Goal: Information Seeking & Learning: Learn about a topic

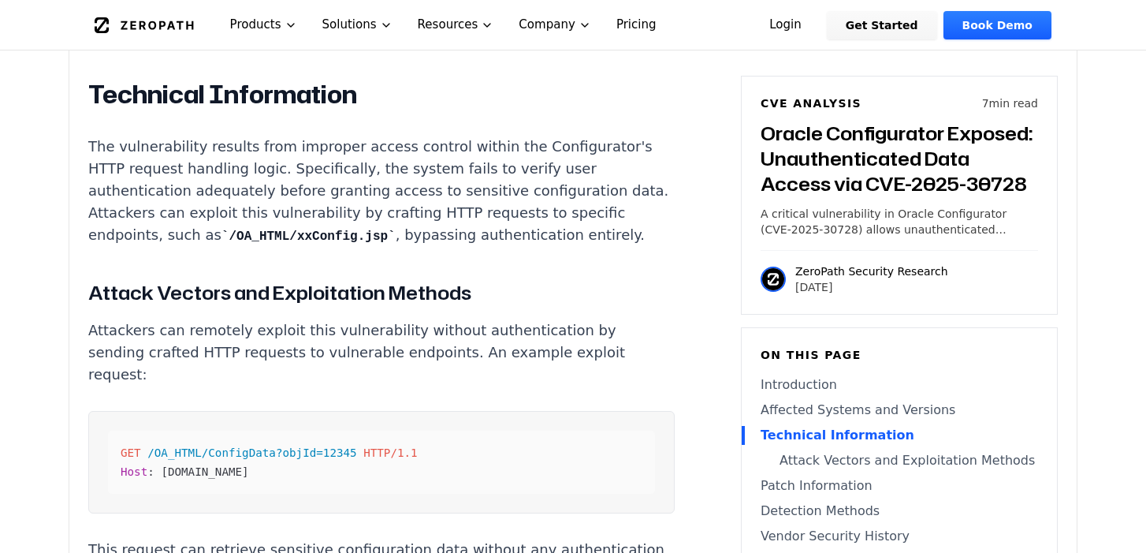
scroll to position [1515, 0]
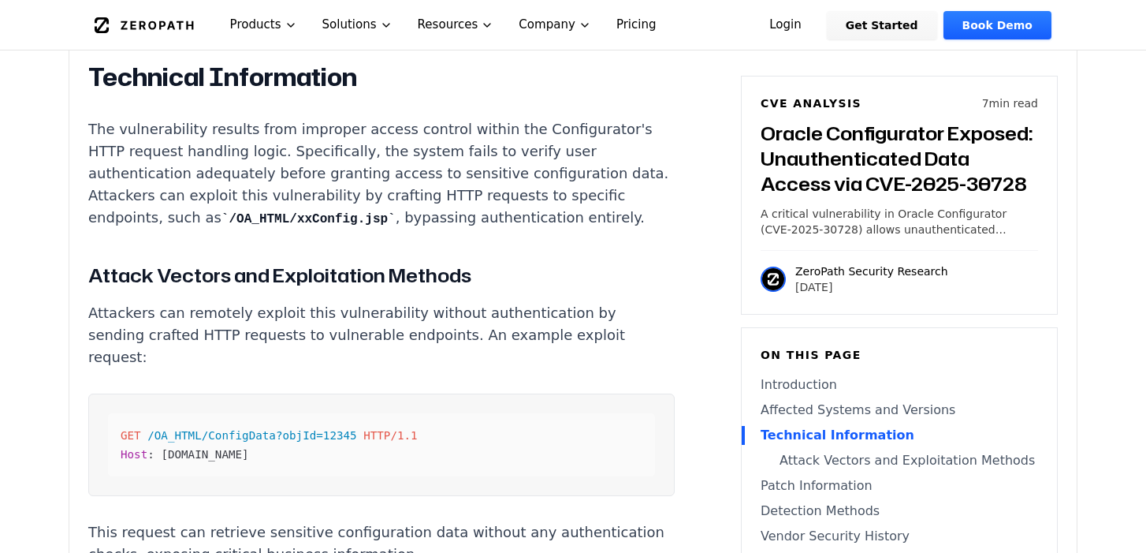
click at [239, 429] on span "/OA_HTML/ConfigData?objId=12345" at bounding box center [251, 435] width 209 height 13
click at [315, 429] on span "/OA_HTML/ConfigData?objId=12345" at bounding box center [251, 435] width 209 height 13
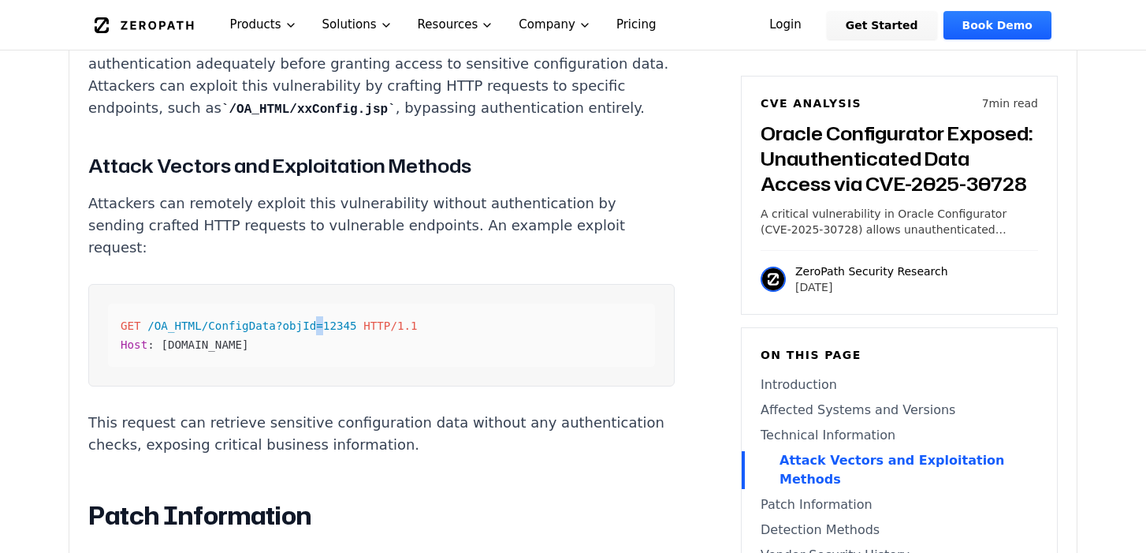
scroll to position [1631, 0]
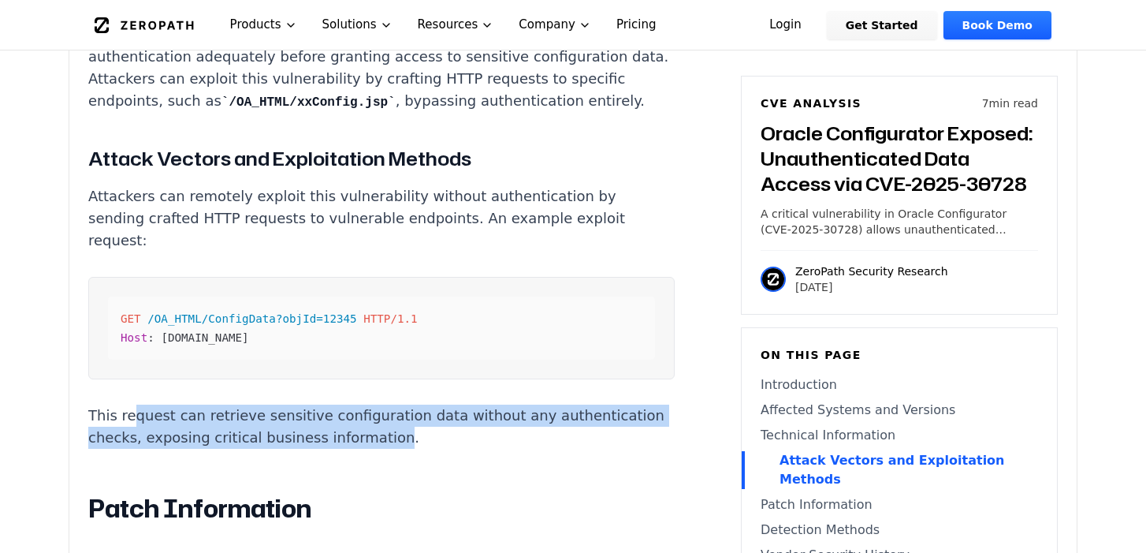
drag, startPoint x: 132, startPoint y: 389, endPoint x: 326, endPoint y: 413, distance: 195.4
click at [326, 413] on p "This request can retrieve sensitive configuration data without any authenticati…" at bounding box center [381, 426] width 587 height 44
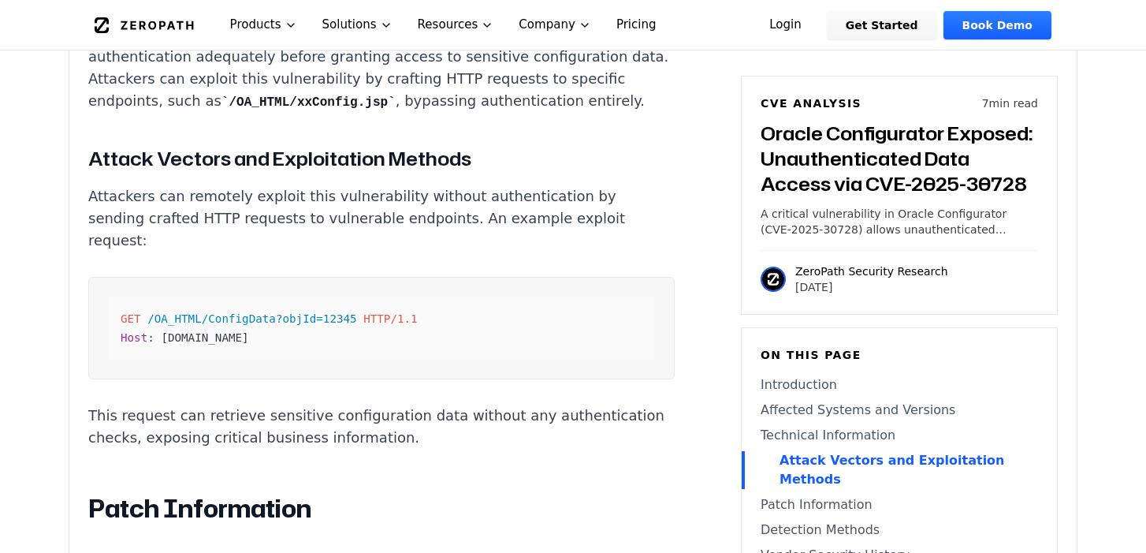
click at [341, 404] on p "This request can retrieve sensitive configuration data without any authenticati…" at bounding box center [381, 426] width 587 height 44
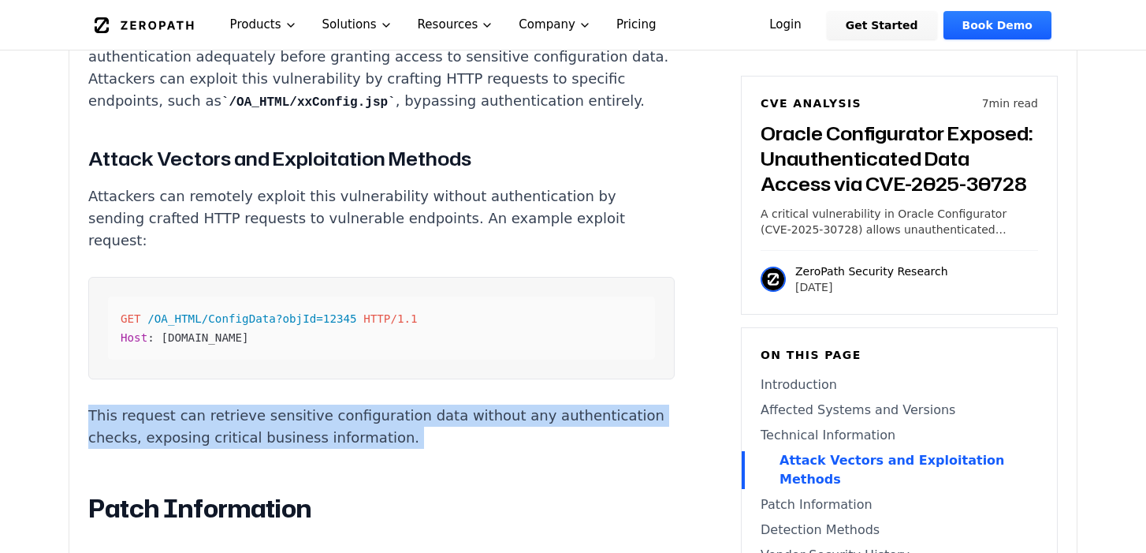
click at [341, 404] on p "This request can retrieve sensitive configuration data without any authenticati…" at bounding box center [381, 426] width 587 height 44
click at [427, 426] on div "Oracle Configurator Exposed: Unauthenticated Data Access via CVE-2025-30728 Int…" at bounding box center [381, 419] width 587 height 1976
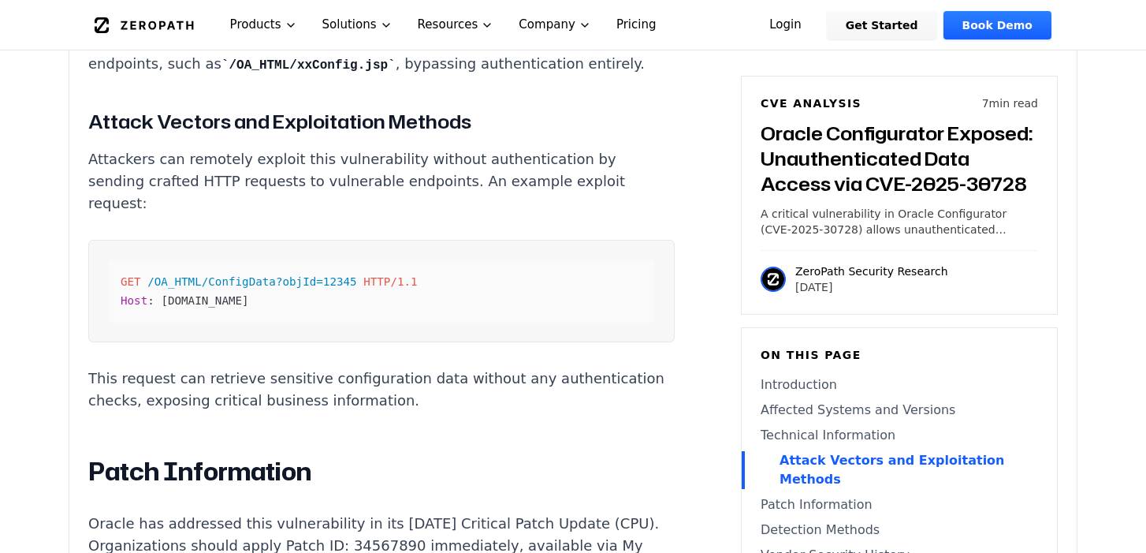
scroll to position [1671, 0]
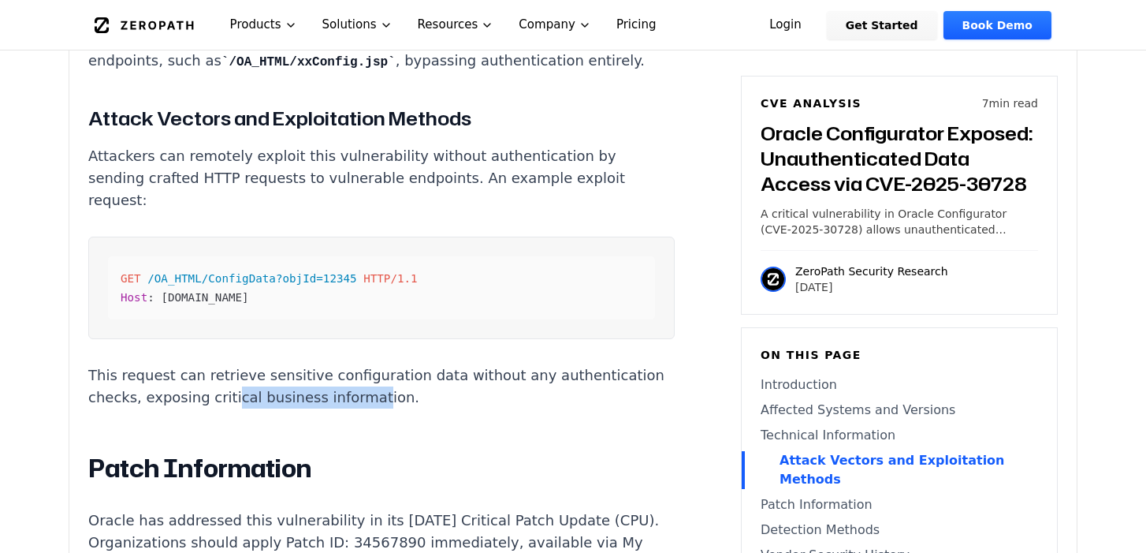
drag, startPoint x: 171, startPoint y: 384, endPoint x: 307, endPoint y: 383, distance: 136.4
click at [307, 383] on p "This request can retrieve sensitive configuration data without any authenticati…" at bounding box center [381, 386] width 587 height 44
click at [329, 364] on p "This request can retrieve sensitive configuration data without any authenticati…" at bounding box center [381, 386] width 587 height 44
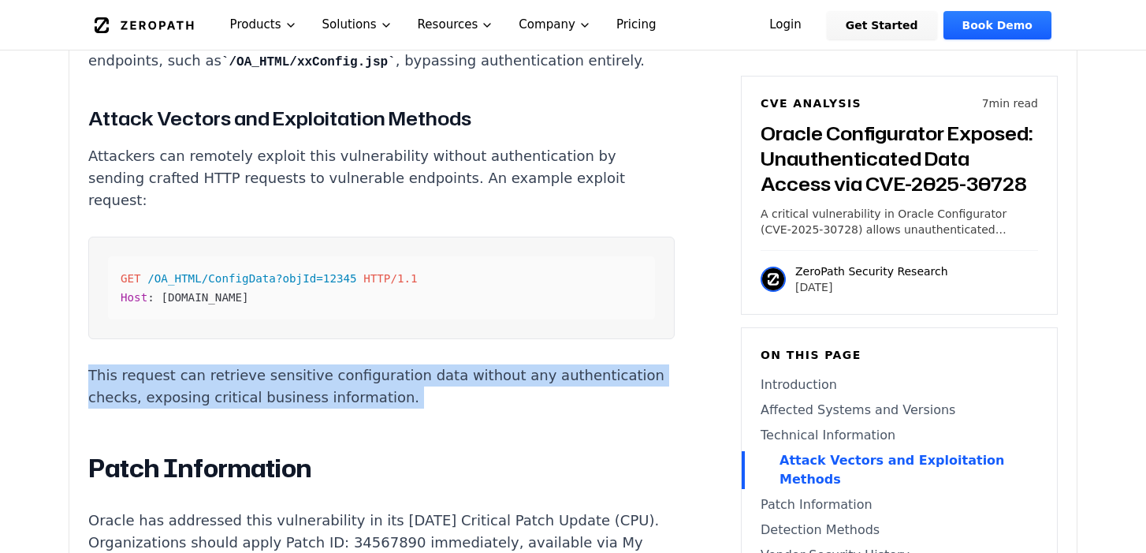
click at [329, 364] on p "This request can retrieve sensitive configuration data without any authenticati…" at bounding box center [381, 386] width 587 height 44
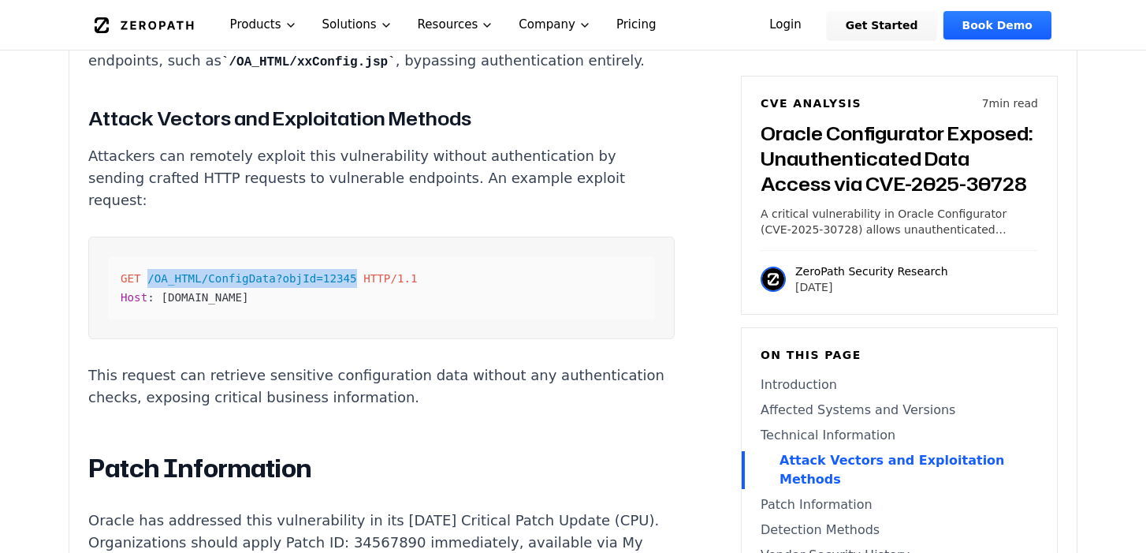
drag, startPoint x: 359, startPoint y: 255, endPoint x: 151, endPoint y: 256, distance: 208.2
click at [151, 272] on code "GET /OA_HTML/ConfigData?objId=12345 HTTP/1.1 Host : [DOMAIN_NAME]" at bounding box center [269, 288] width 297 height 32
copy span "/OA_HTML/ConfigData?objId=12345"
